Goal: Task Accomplishment & Management: Use online tool/utility

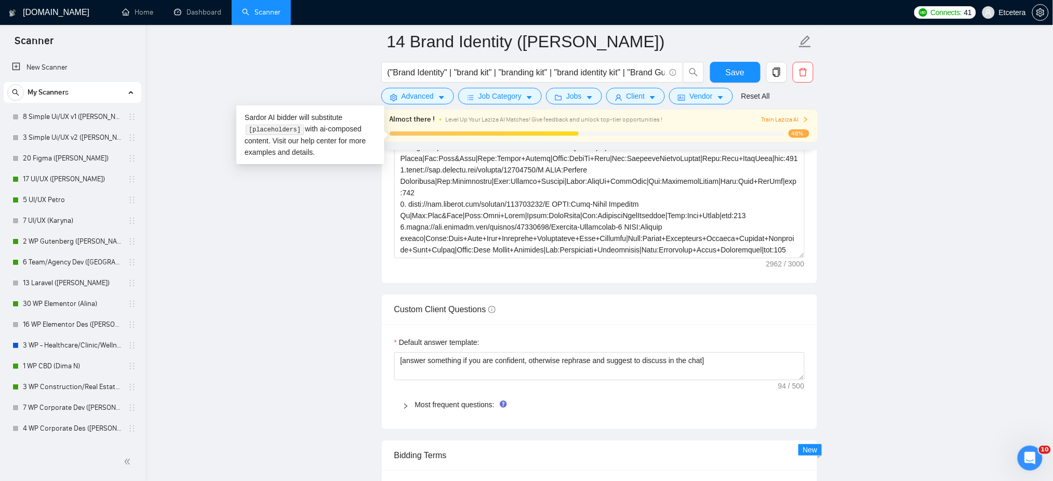
scroll to position [331, 0]
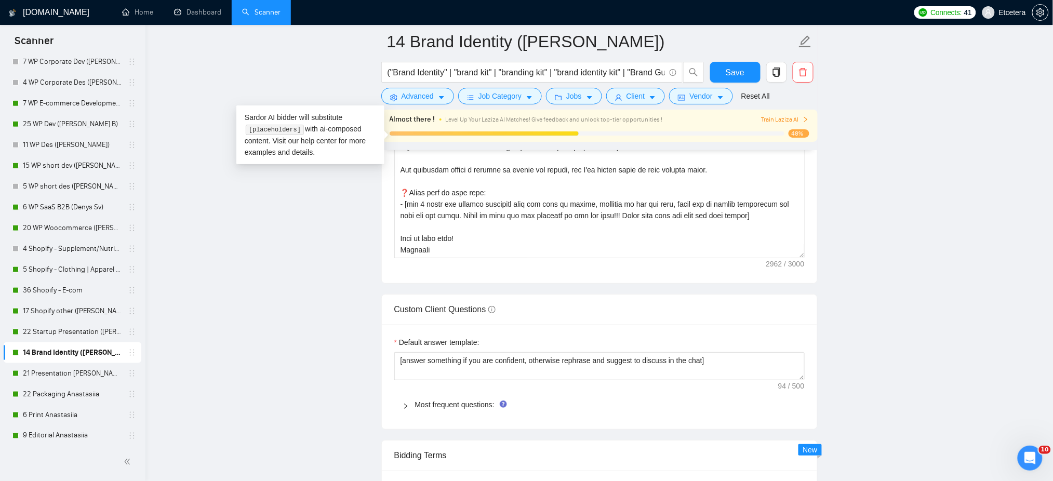
drag, startPoint x: 72, startPoint y: 290, endPoint x: 668, endPoint y: 260, distance: 596.5
click at [72, 290] on link "36 Shopify - E-com" at bounding box center [72, 290] width 99 height 21
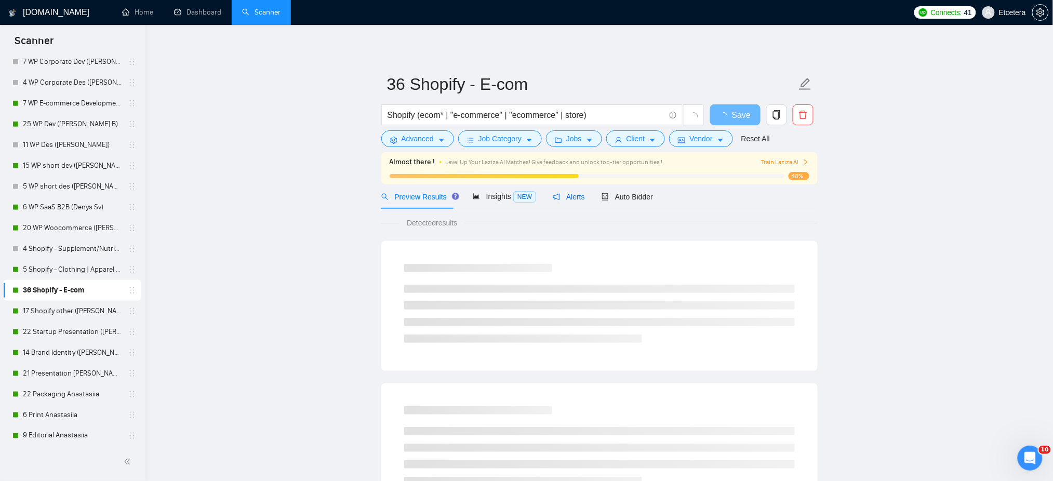
click at [569, 200] on span "Alerts" at bounding box center [569, 197] width 32 height 8
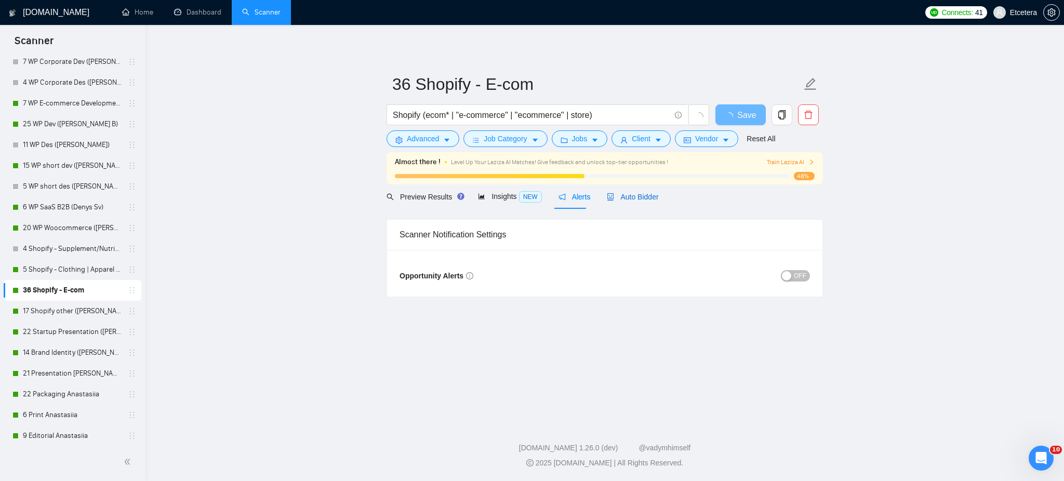
click at [625, 199] on span "Auto Bidder" at bounding box center [632, 197] width 51 height 8
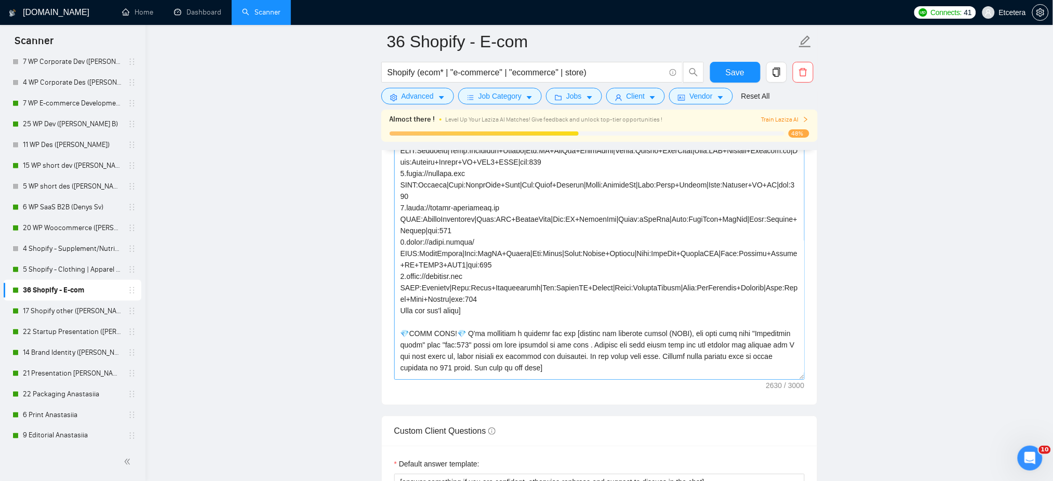
scroll to position [69, 0]
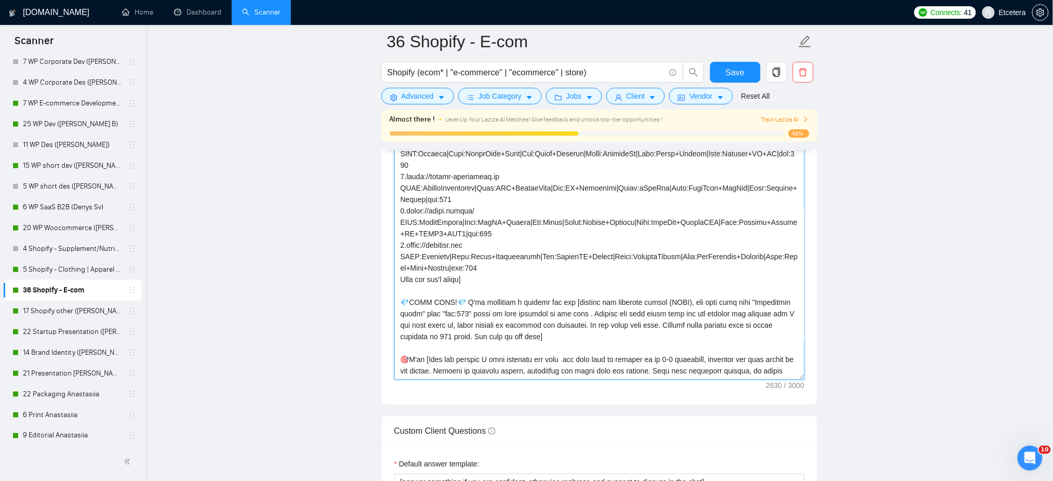
click at [501, 280] on textarea "Cover letter template:" at bounding box center [599, 263] width 410 height 234
click at [462, 300] on textarea "Cover letter template:" at bounding box center [599, 263] width 410 height 234
click at [435, 306] on textarea "Cover letter template:" at bounding box center [599, 263] width 410 height 234
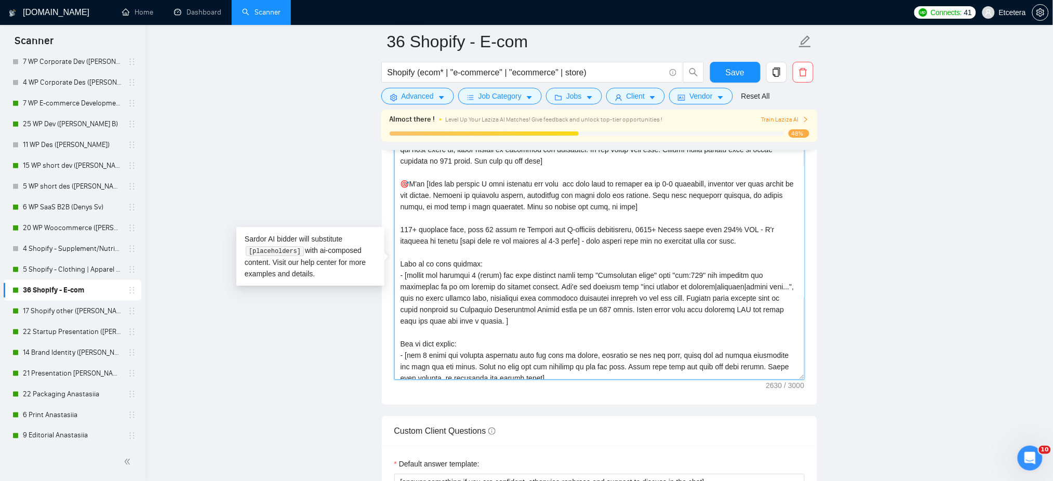
scroll to position [274, 0]
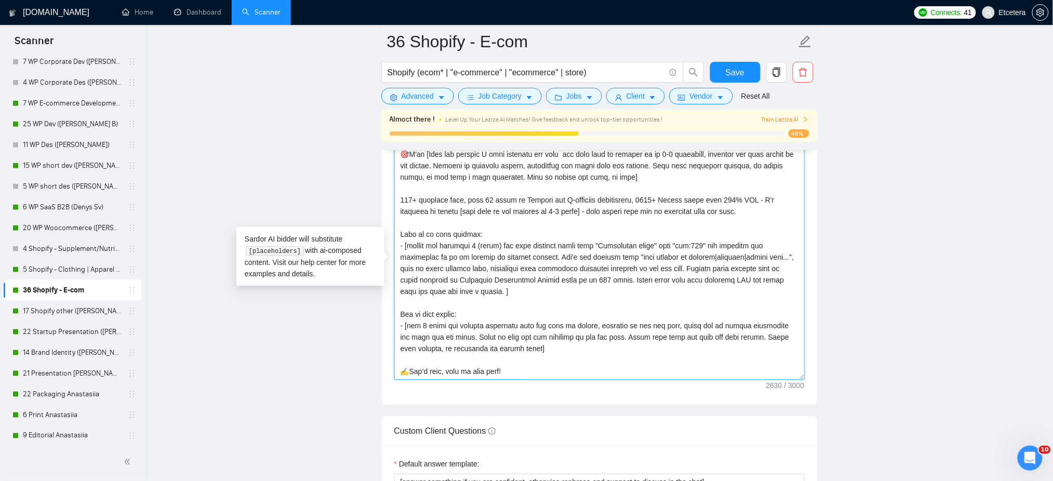
drag, startPoint x: 397, startPoint y: 289, endPoint x: 586, endPoint y: 377, distance: 208.5
click at [586, 377] on textarea "Cover letter template:" at bounding box center [599, 263] width 410 height 234
